Goal: Ask a question

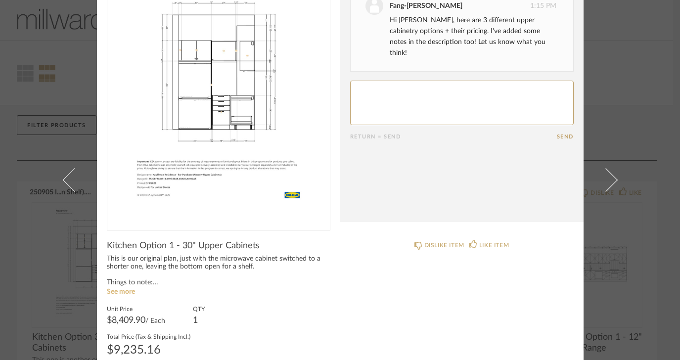
scroll to position [84, 0]
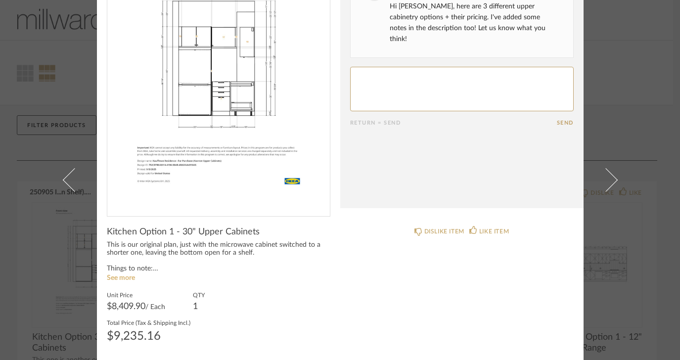
click at [123, 279] on link "See more" at bounding box center [121, 277] width 28 height 7
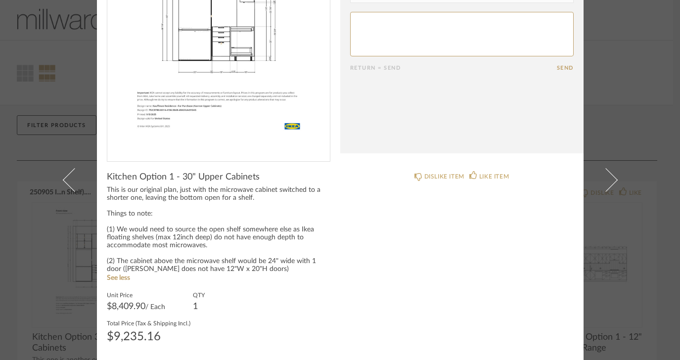
scroll to position [0, 0]
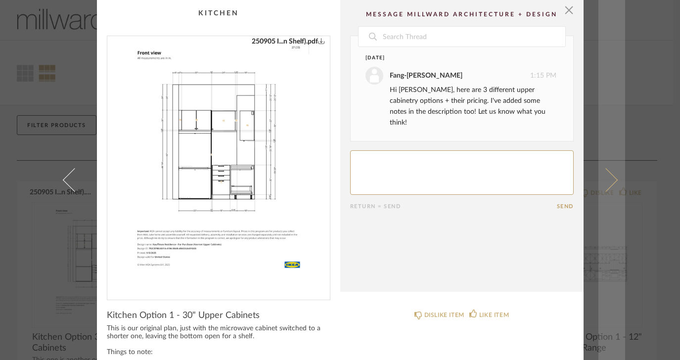
click at [604, 178] on span at bounding box center [605, 180] width 24 height 24
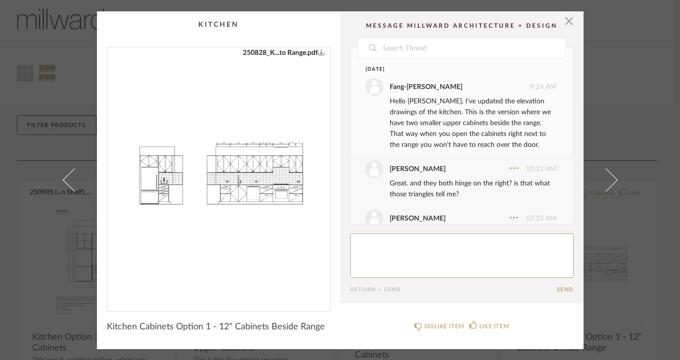
scroll to position [98, 0]
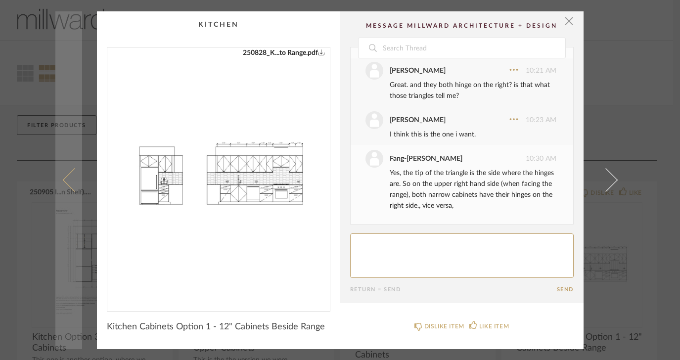
click at [66, 179] on span at bounding box center [74, 180] width 24 height 24
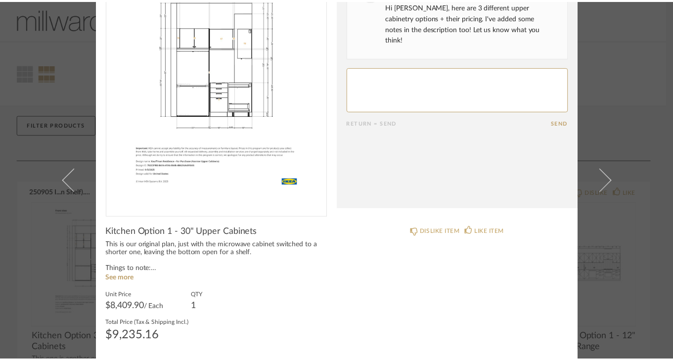
scroll to position [0, 0]
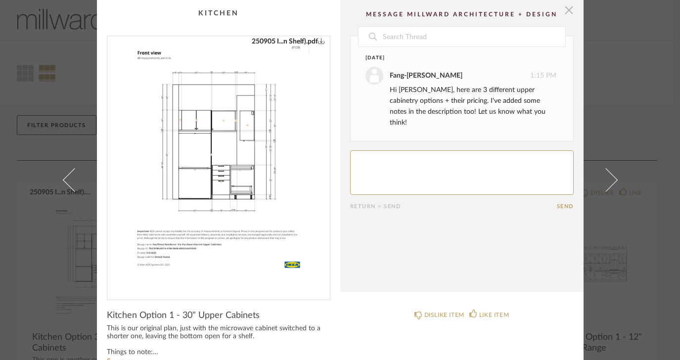
click at [566, 12] on span "button" at bounding box center [569, 10] width 20 height 20
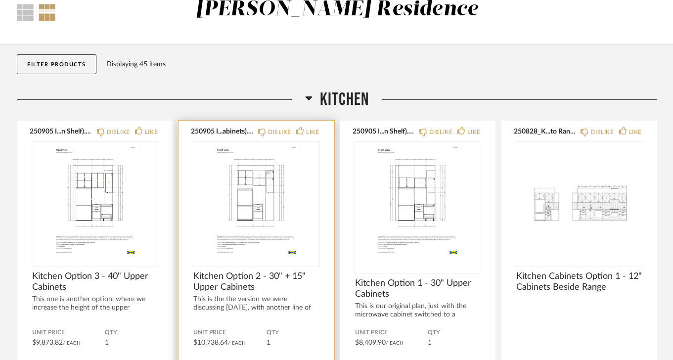
scroll to position [62, 0]
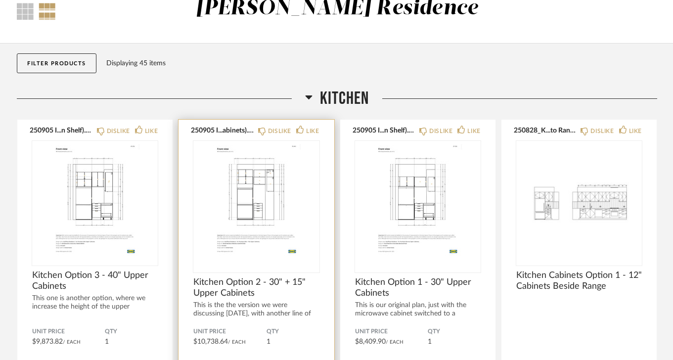
click at [0, 0] on img at bounding box center [0, 0] width 0 height 0
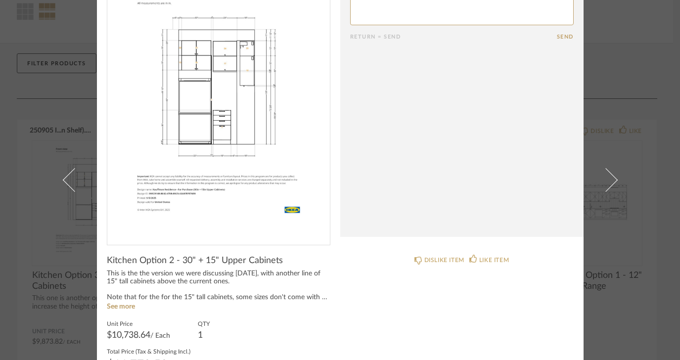
scroll to position [65, 0]
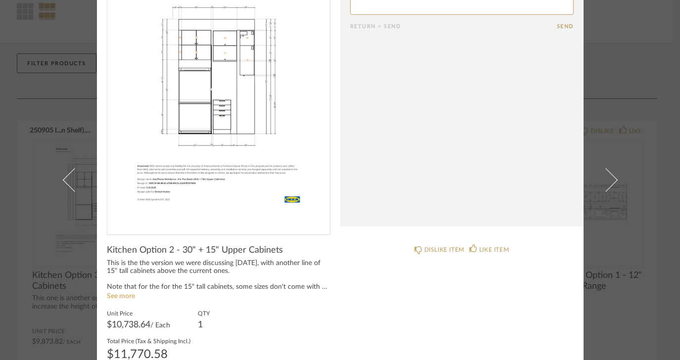
click at [127, 297] on link "See more" at bounding box center [121, 296] width 28 height 7
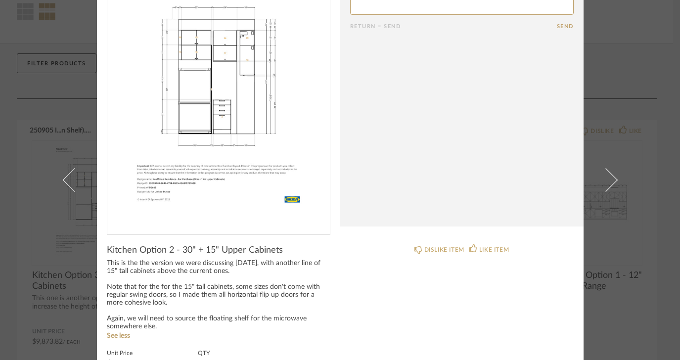
scroll to position [0, 0]
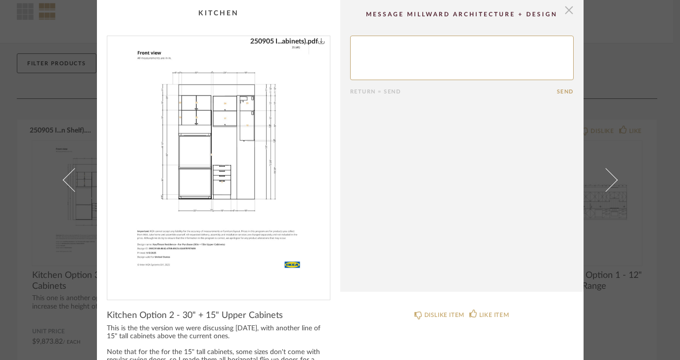
click at [565, 10] on span "button" at bounding box center [569, 10] width 20 height 20
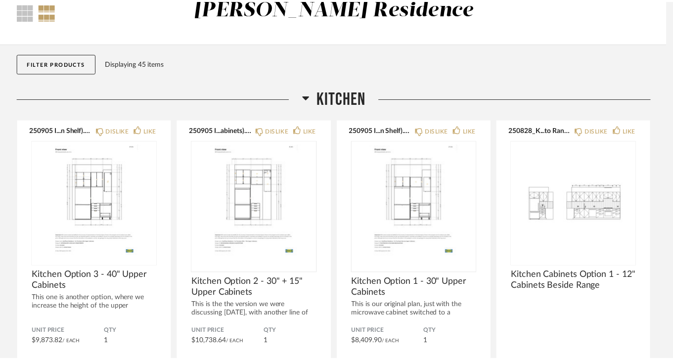
scroll to position [62, 0]
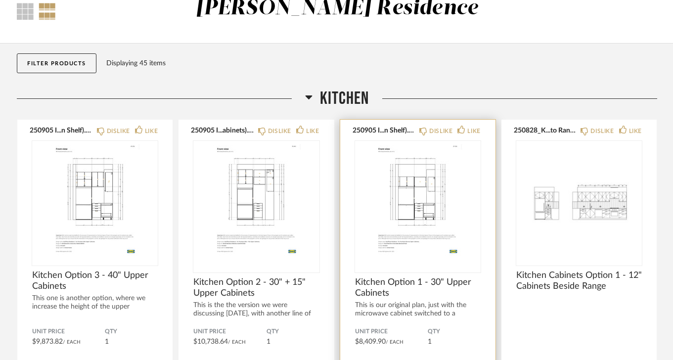
click at [417, 187] on img "0" at bounding box center [418, 203] width 126 height 124
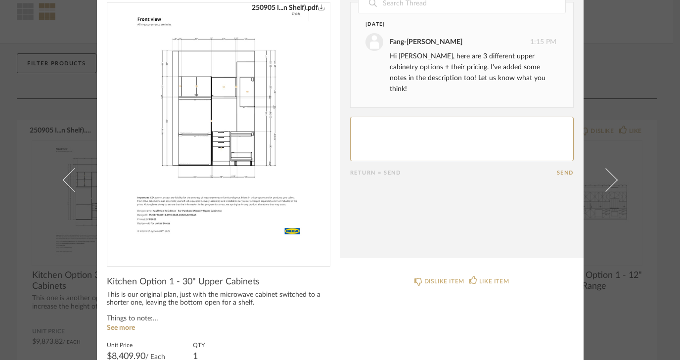
scroll to position [0, 0]
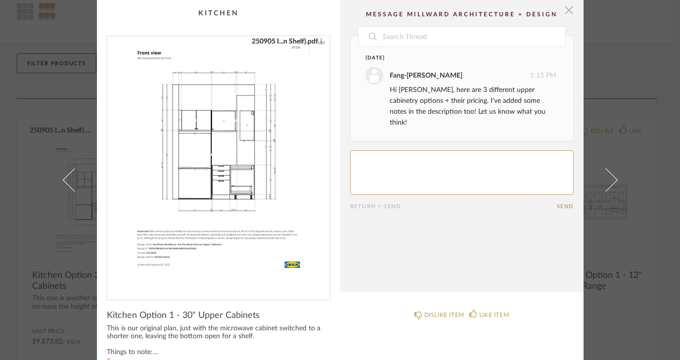
click at [566, 14] on span "button" at bounding box center [569, 10] width 20 height 20
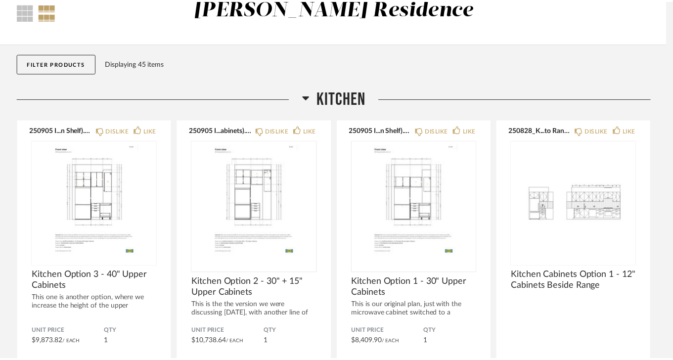
scroll to position [62, 0]
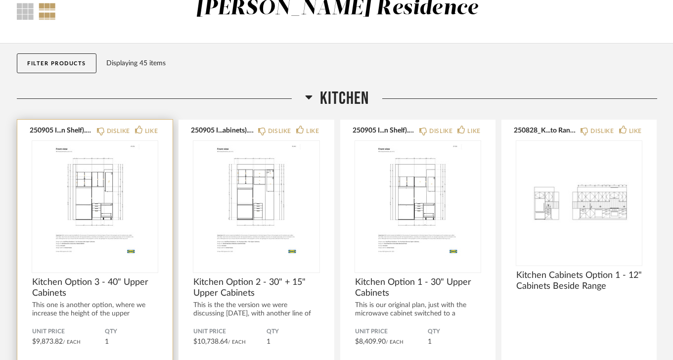
click at [102, 202] on img "0" at bounding box center [95, 203] width 126 height 124
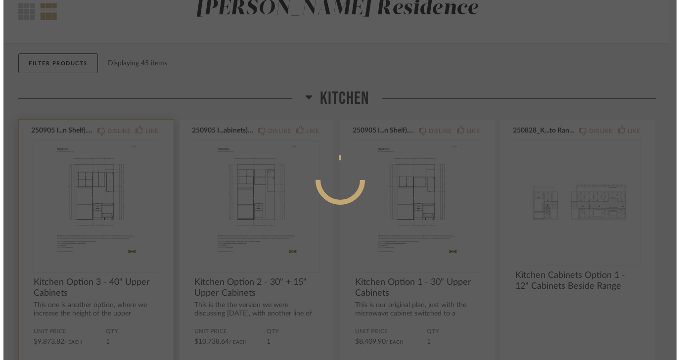
scroll to position [0, 0]
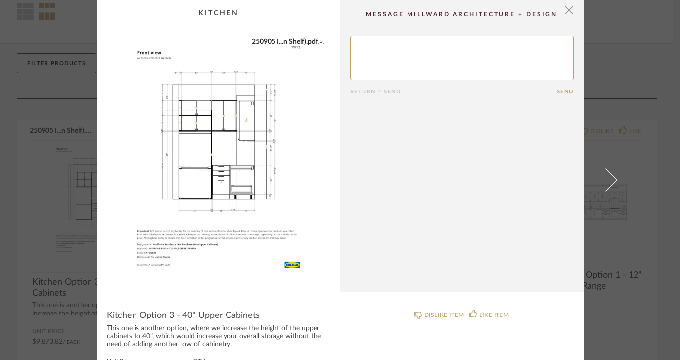
click at [195, 155] on img "0" at bounding box center [219, 164] width 198 height 256
click at [564, 11] on span "button" at bounding box center [569, 10] width 20 height 20
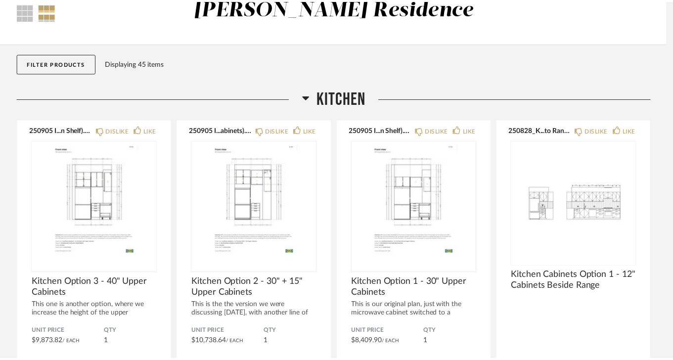
scroll to position [62, 0]
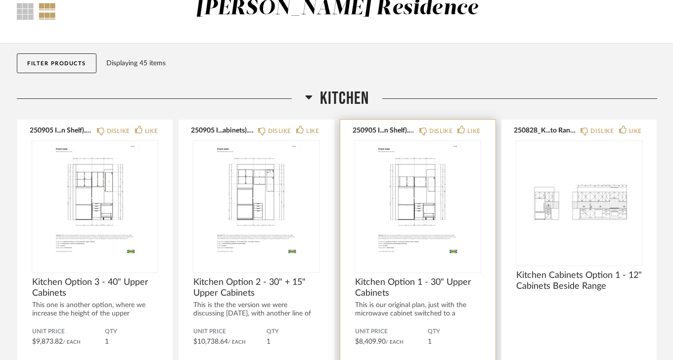
click at [390, 253] on img "0" at bounding box center [418, 203] width 126 height 124
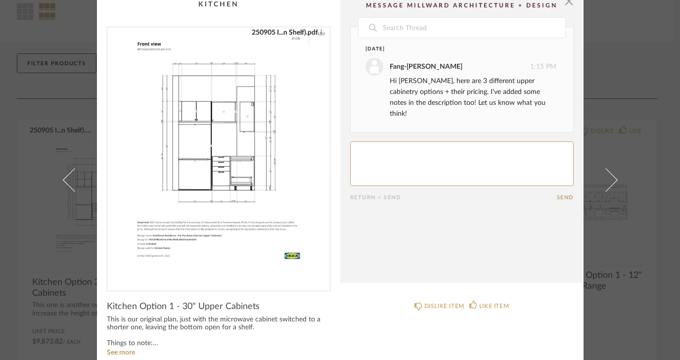
scroll to position [7, 0]
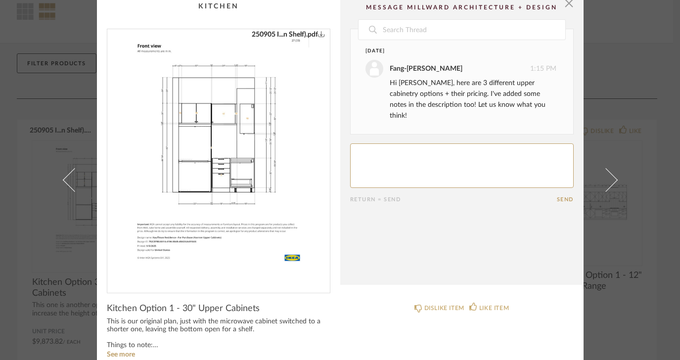
click at [372, 146] on textarea at bounding box center [461, 165] width 223 height 44
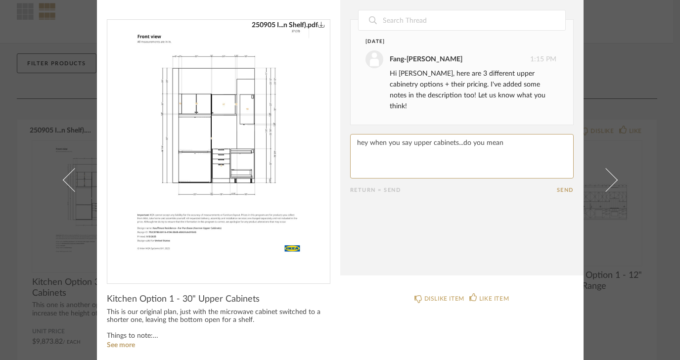
scroll to position [4, 0]
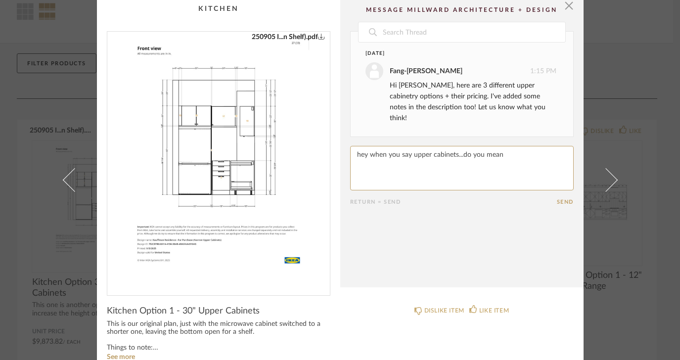
drag, startPoint x: 507, startPoint y: 146, endPoint x: 340, endPoint y: 147, distance: 167.6
click at [340, 147] on cpp-summary-comments "Date [DATE] [PERSON_NAME] 1:15 PM Hi [PERSON_NAME], here are 3 different upper …" at bounding box center [461, 142] width 243 height 292
type textarea "Hey i'm a little confused. I'm not sure what i'm looking at! Sorry!"
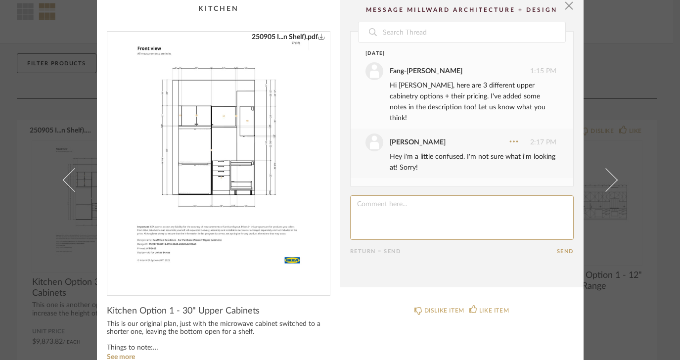
click at [357, 197] on textarea at bounding box center [461, 217] width 223 height 44
type textarea "1. are these cabinets that float above the already picked out cabinets...adding…"
click at [354, 211] on textarea at bounding box center [461, 217] width 223 height 44
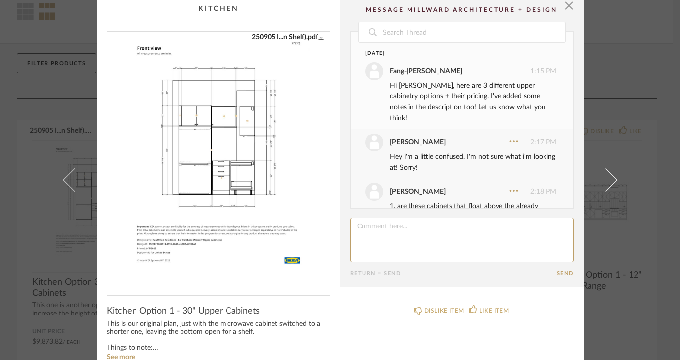
scroll to position [27, 0]
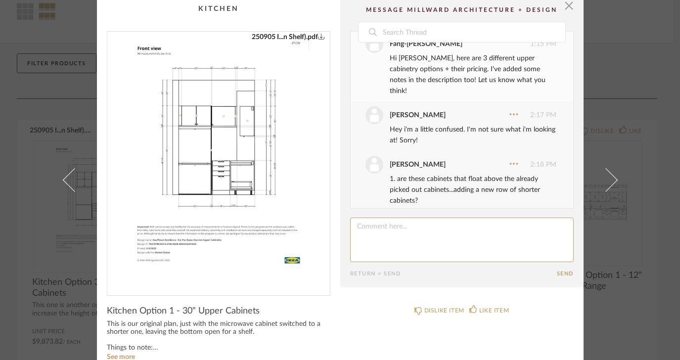
click at [373, 228] on textarea at bounding box center [461, 239] width 223 height 44
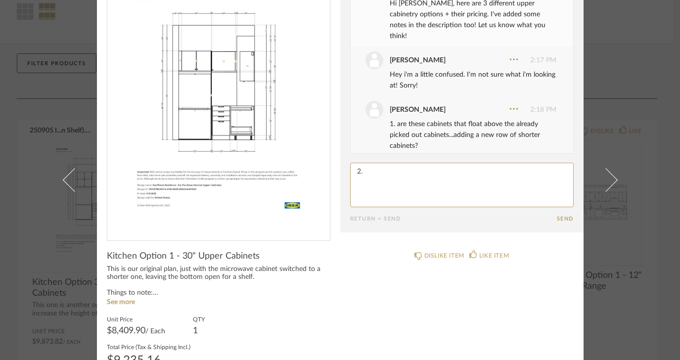
scroll to position [60, 0]
click at [485, 174] on textarea at bounding box center [461, 184] width 223 height 44
click at [510, 173] on textarea at bounding box center [461, 184] width 223 height 44
type textarea "2. is the price essentially adding on another $8500?"
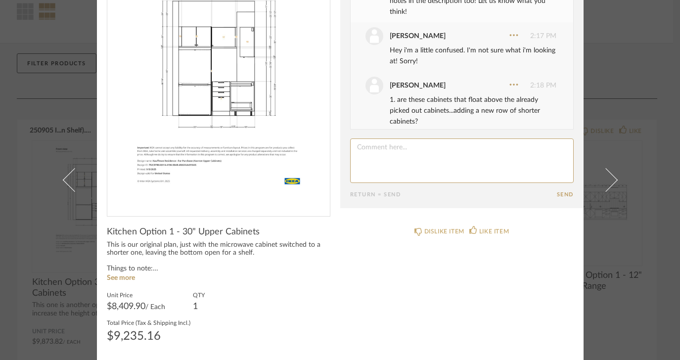
scroll to position [66, 0]
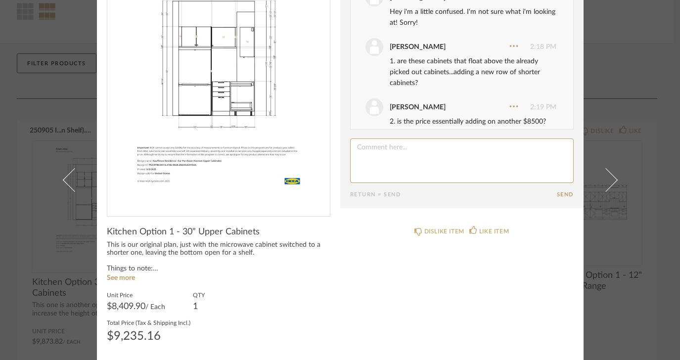
click at [375, 154] on textarea at bounding box center [461, 160] width 223 height 44
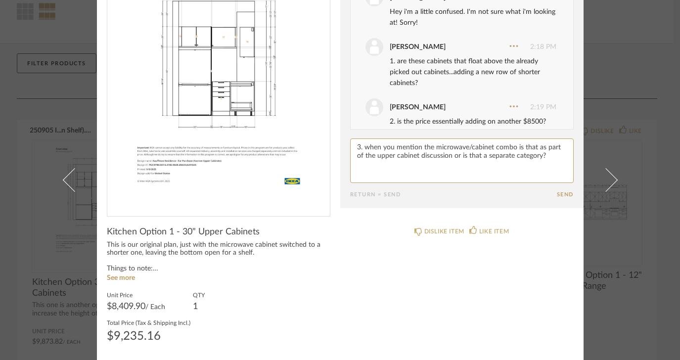
type textarea "3. when you mention the microwave/cabinet combo is that as part of the upper ca…"
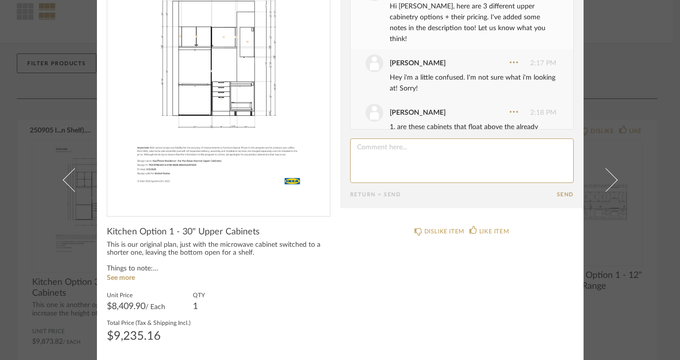
scroll to position [0, 0]
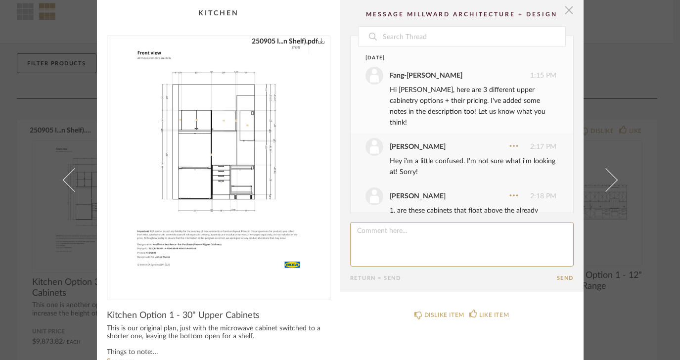
click at [563, 13] on span "button" at bounding box center [569, 10] width 20 height 20
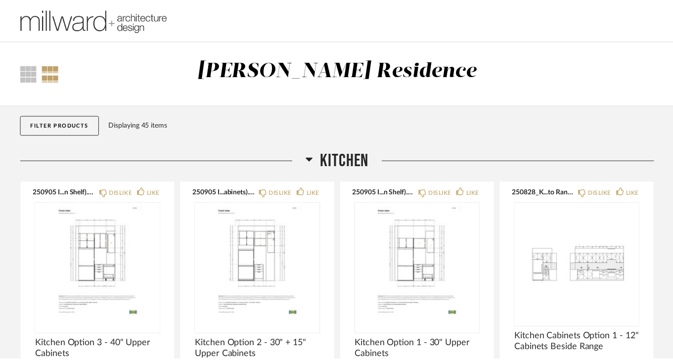
scroll to position [62, 0]
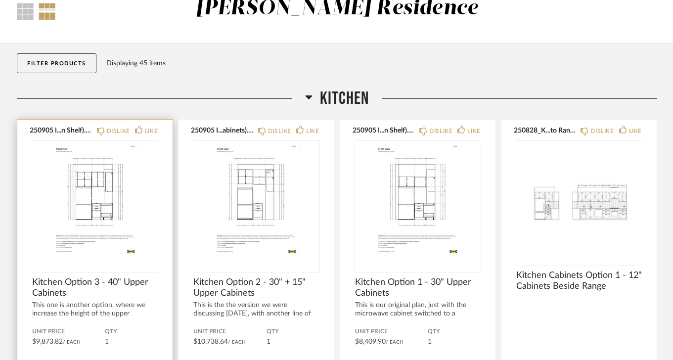
click at [102, 213] on img "0" at bounding box center [95, 203] width 126 height 124
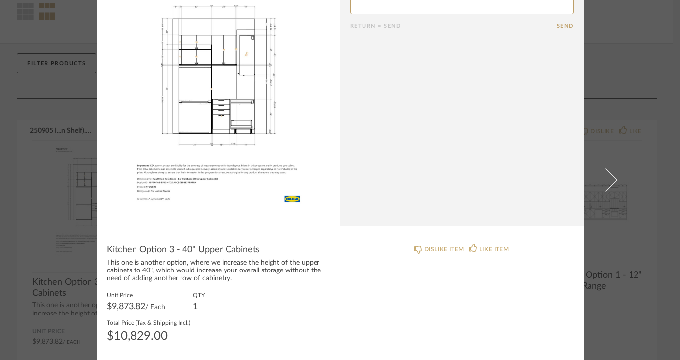
scroll to position [0, 0]
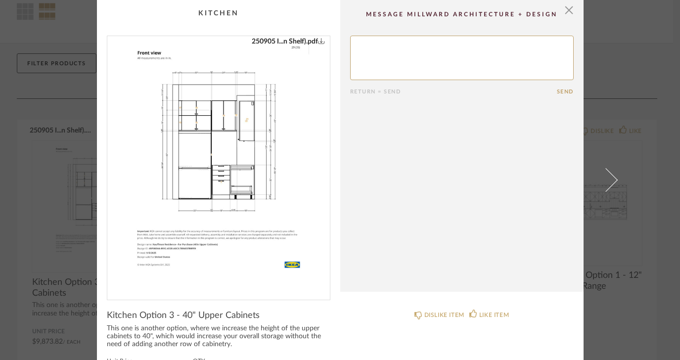
click at [184, 196] on img "0" at bounding box center [219, 164] width 198 height 256
click at [565, 12] on span "button" at bounding box center [569, 10] width 20 height 20
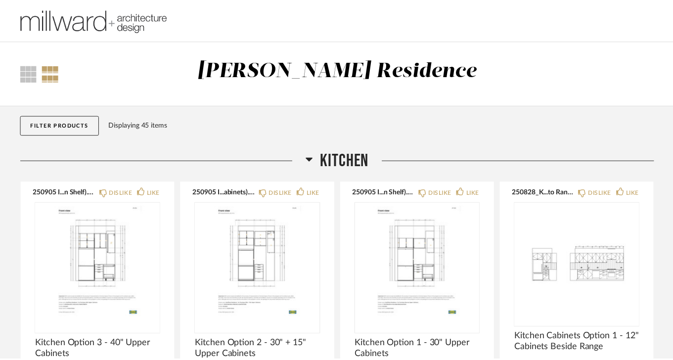
scroll to position [62, 0]
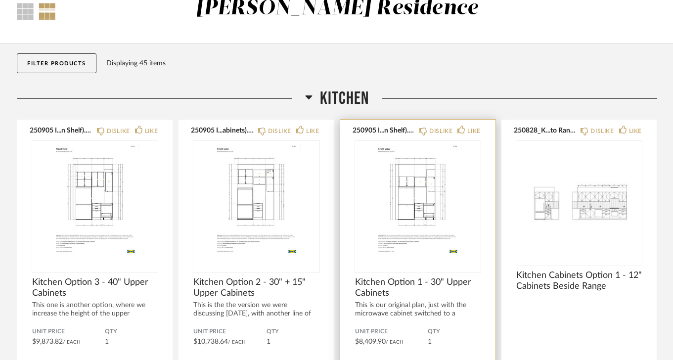
click at [401, 230] on img "0" at bounding box center [418, 203] width 126 height 124
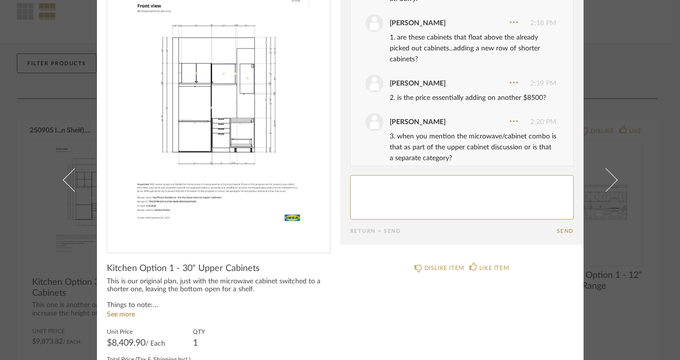
scroll to position [84, 0]
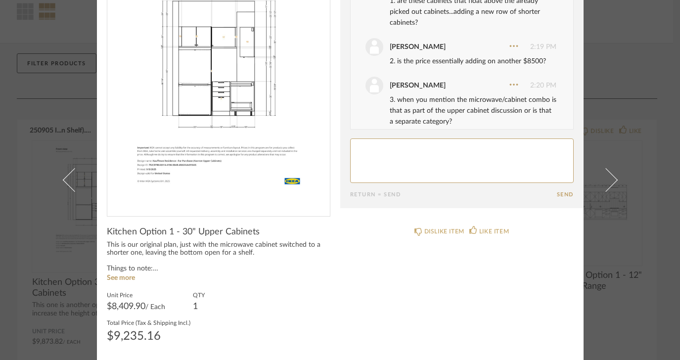
click at [253, 144] on img "0" at bounding box center [219, 81] width 198 height 256
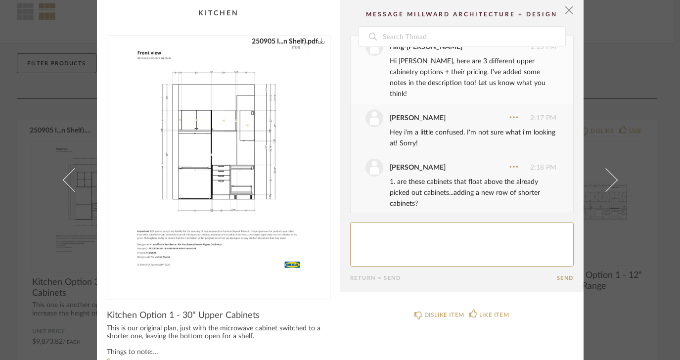
scroll to position [0, 0]
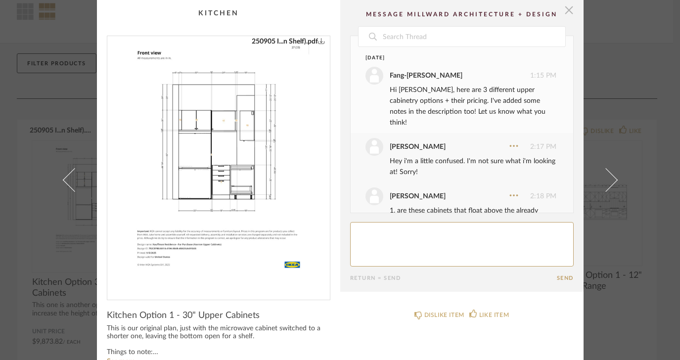
click at [567, 11] on span "button" at bounding box center [569, 10] width 20 height 20
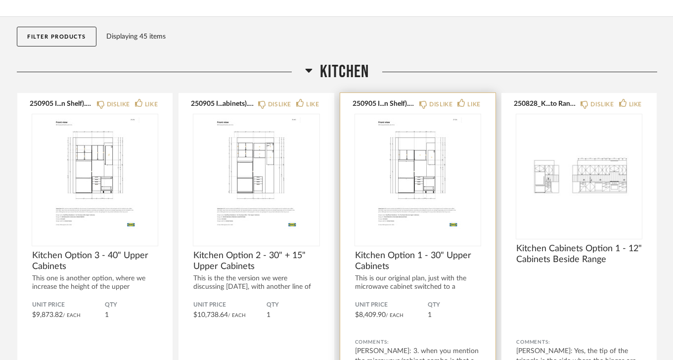
scroll to position [89, 0]
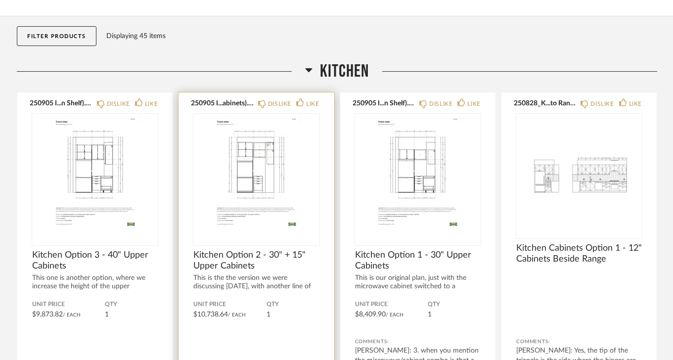
click at [258, 197] on img "0" at bounding box center [256, 176] width 126 height 124
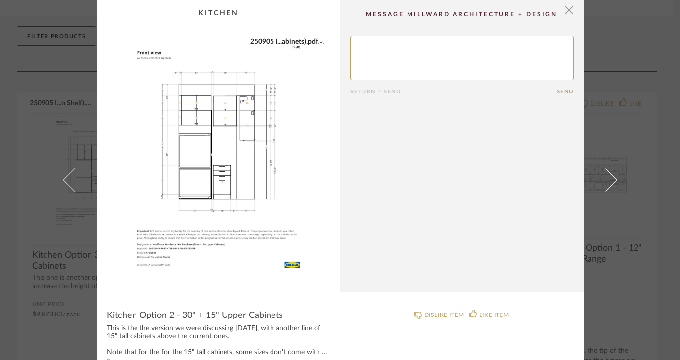
scroll to position [4, 0]
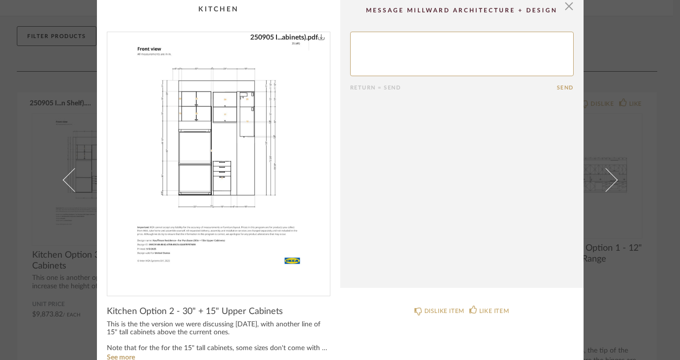
click at [284, 177] on img "0" at bounding box center [219, 160] width 198 height 256
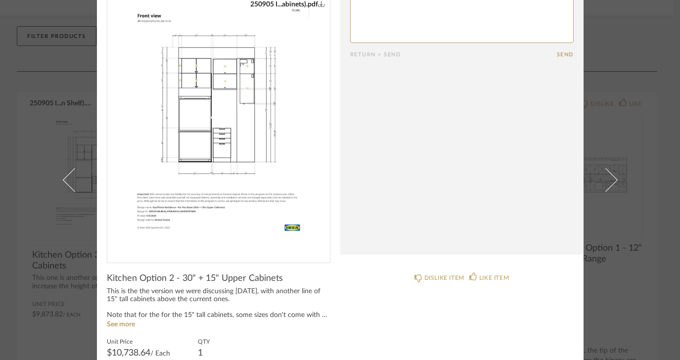
scroll to position [0, 0]
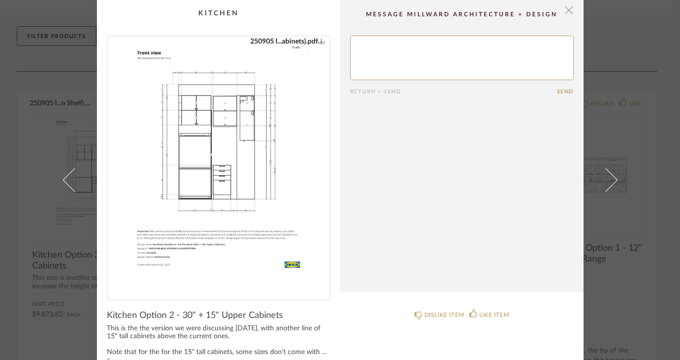
click at [565, 11] on span "button" at bounding box center [569, 10] width 20 height 20
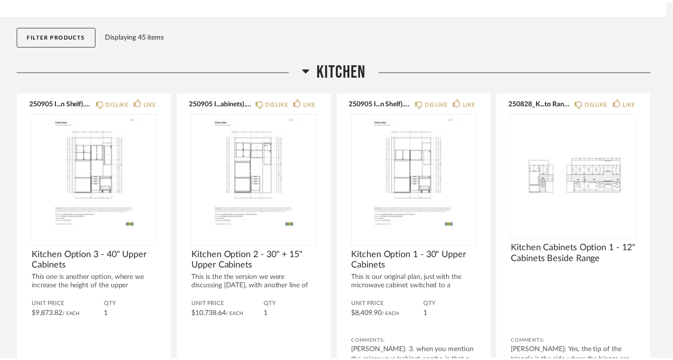
scroll to position [89, 0]
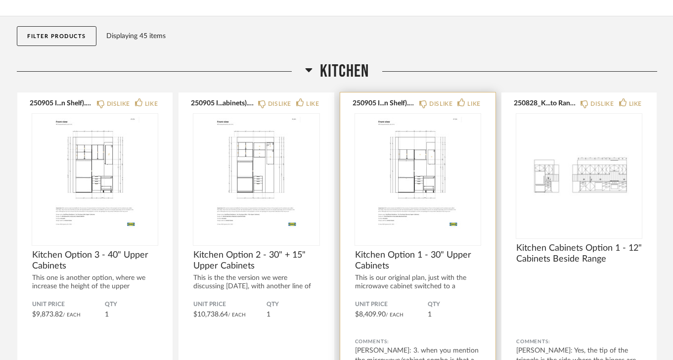
click at [388, 255] on span "Kitchen Option 1 - 30" Upper Cabinets" at bounding box center [418, 261] width 126 height 22
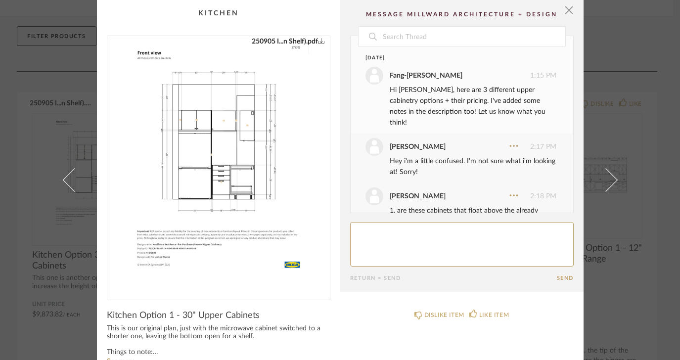
scroll to position [126, 0]
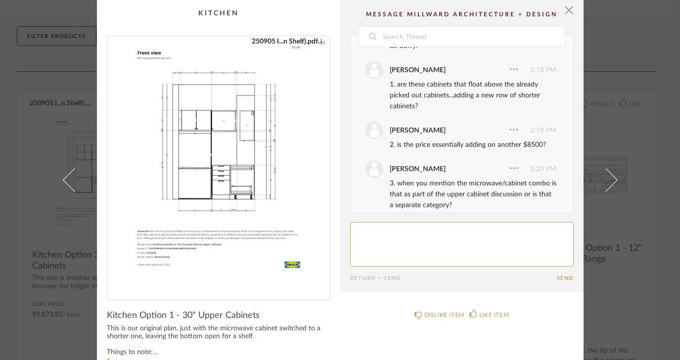
click at [281, 206] on img "0" at bounding box center [219, 164] width 198 height 256
click at [401, 230] on textarea at bounding box center [461, 244] width 223 height 44
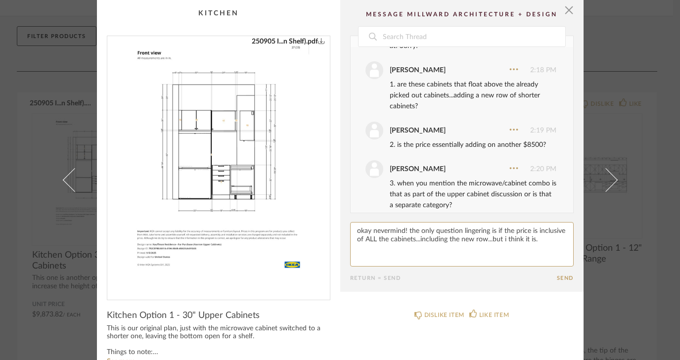
type textarea "okay nevermind! the only question lingering is if the price is inclusive of ALL…"
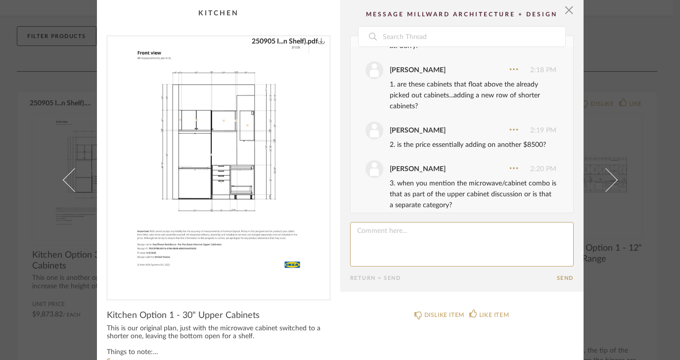
scroll to position [186, 0]
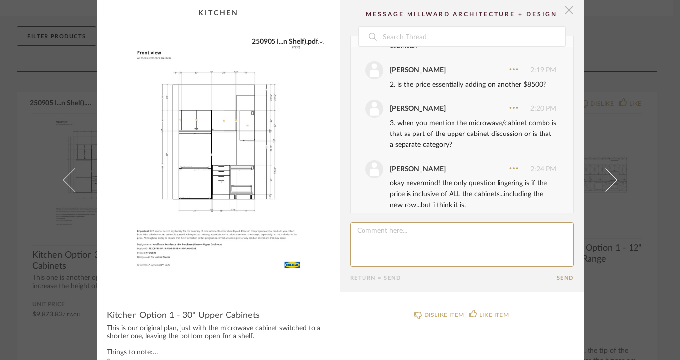
click at [562, 15] on span "button" at bounding box center [569, 10] width 20 height 20
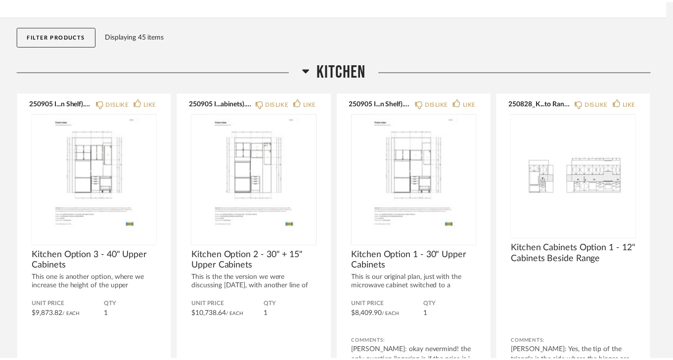
scroll to position [89, 0]
